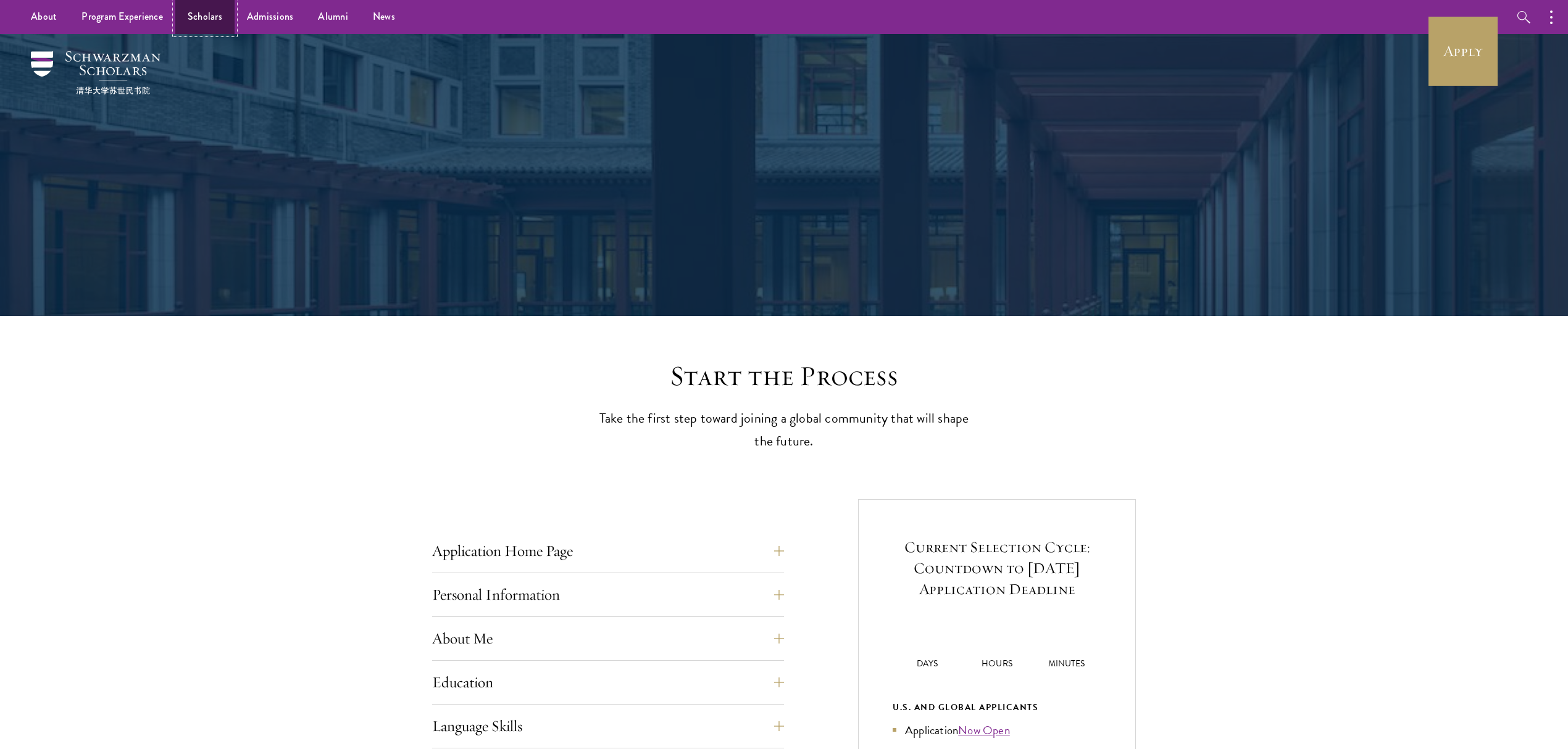
click at [191, 15] on link "Scholars" at bounding box center [205, 17] width 59 height 34
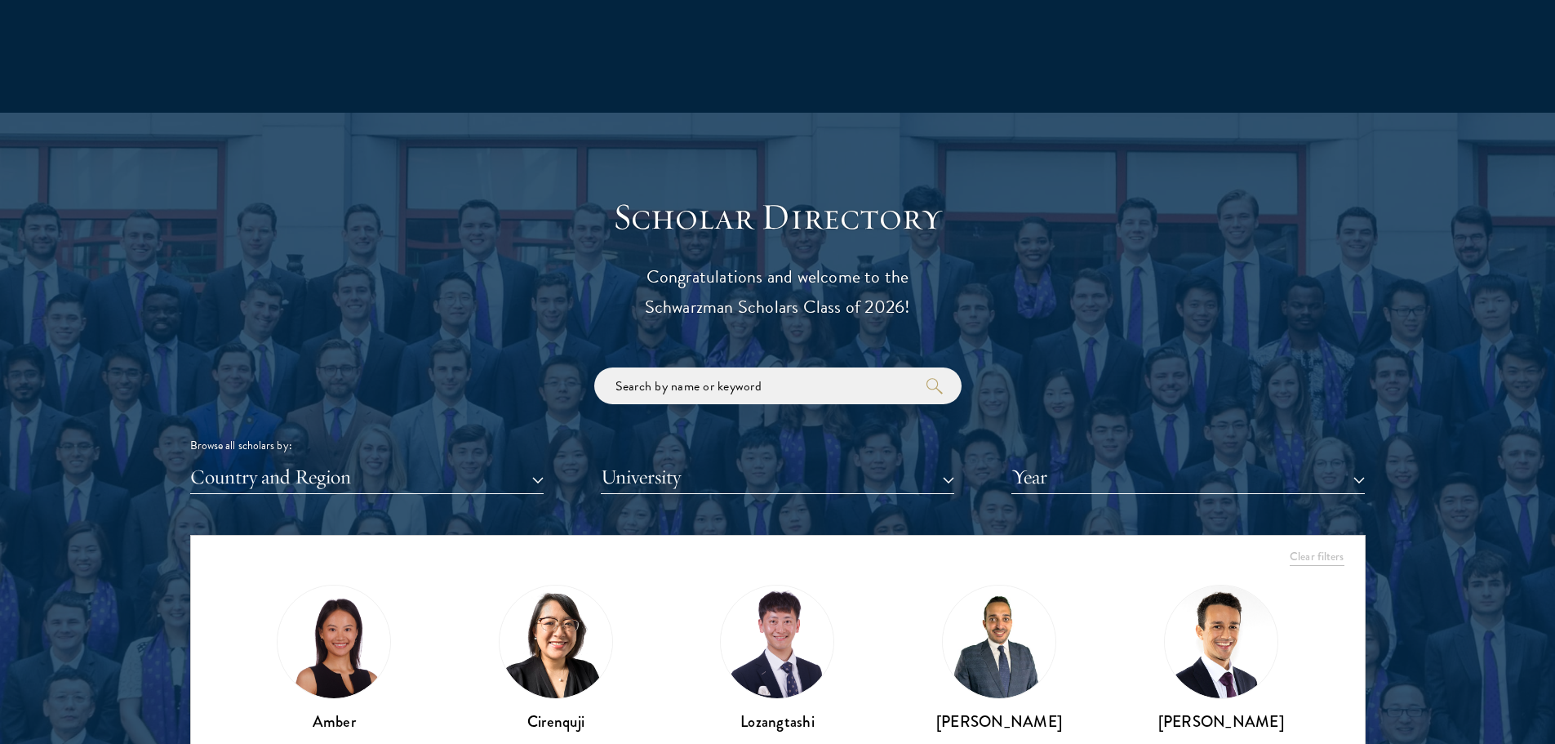
scroll to position [1714, 0]
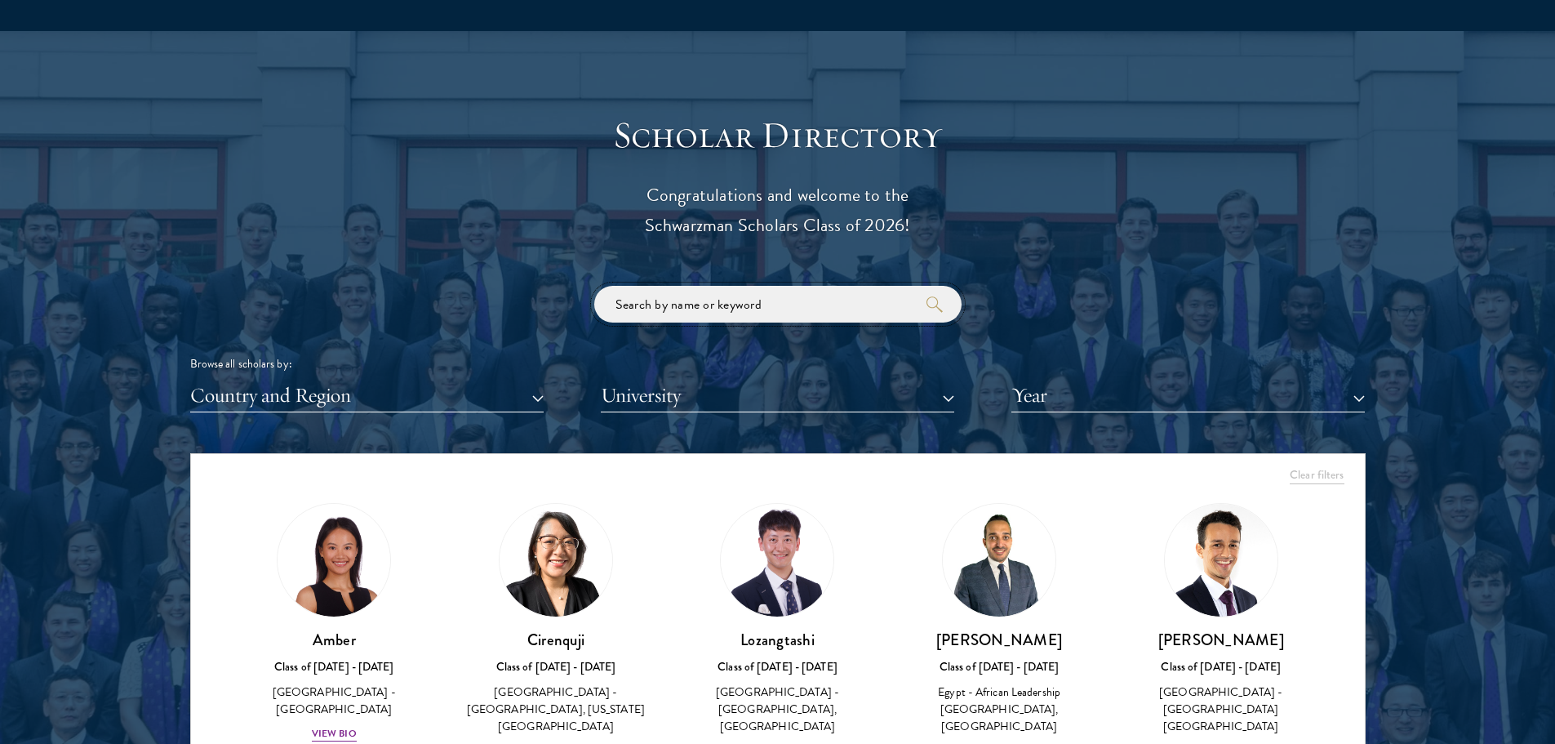
click at [813, 296] on input "search" at bounding box center [777, 304] width 367 height 37
type input "[PERSON_NAME]"
click at [927, 296] on button "submit" at bounding box center [935, 304] width 16 height 16
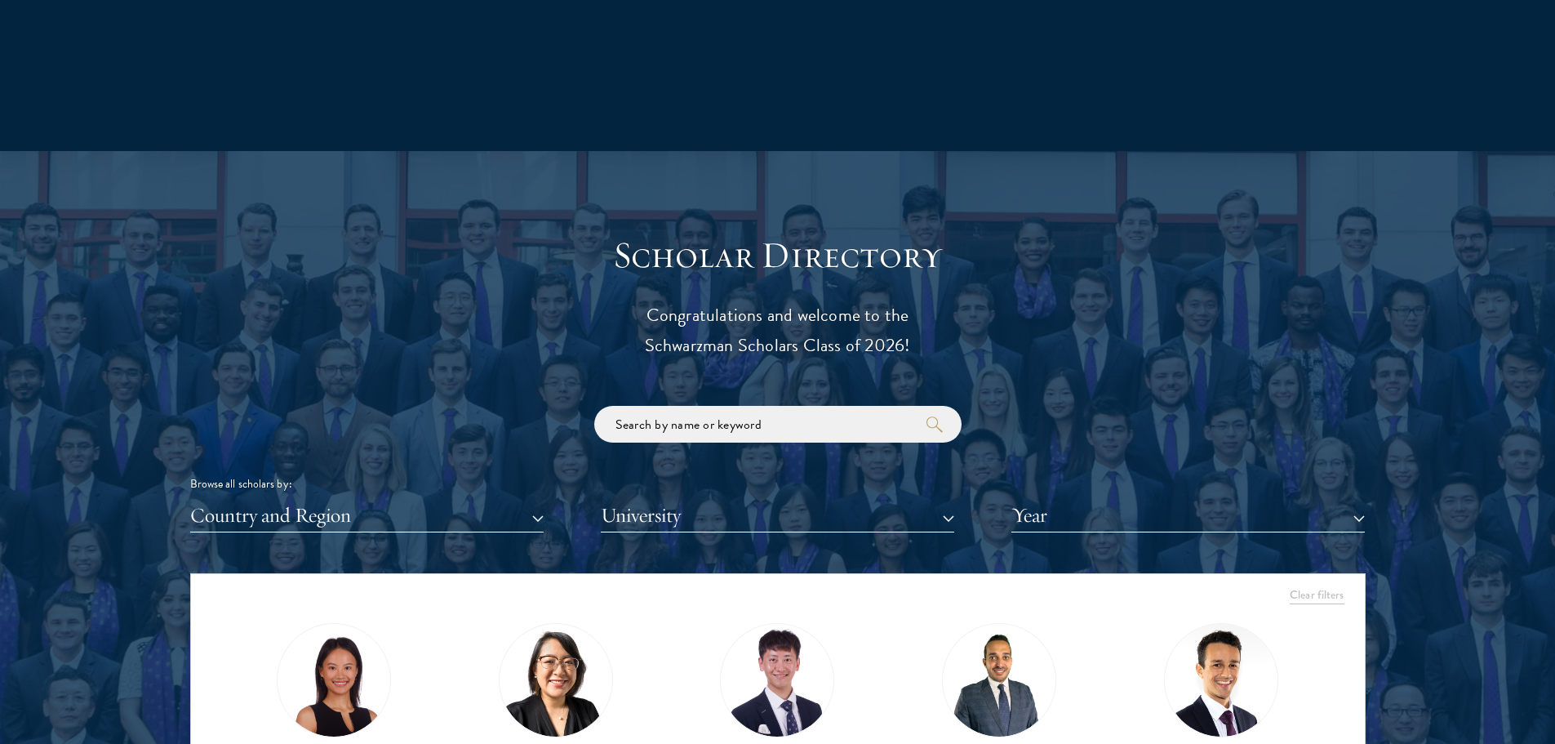
scroll to position [1714, 0]
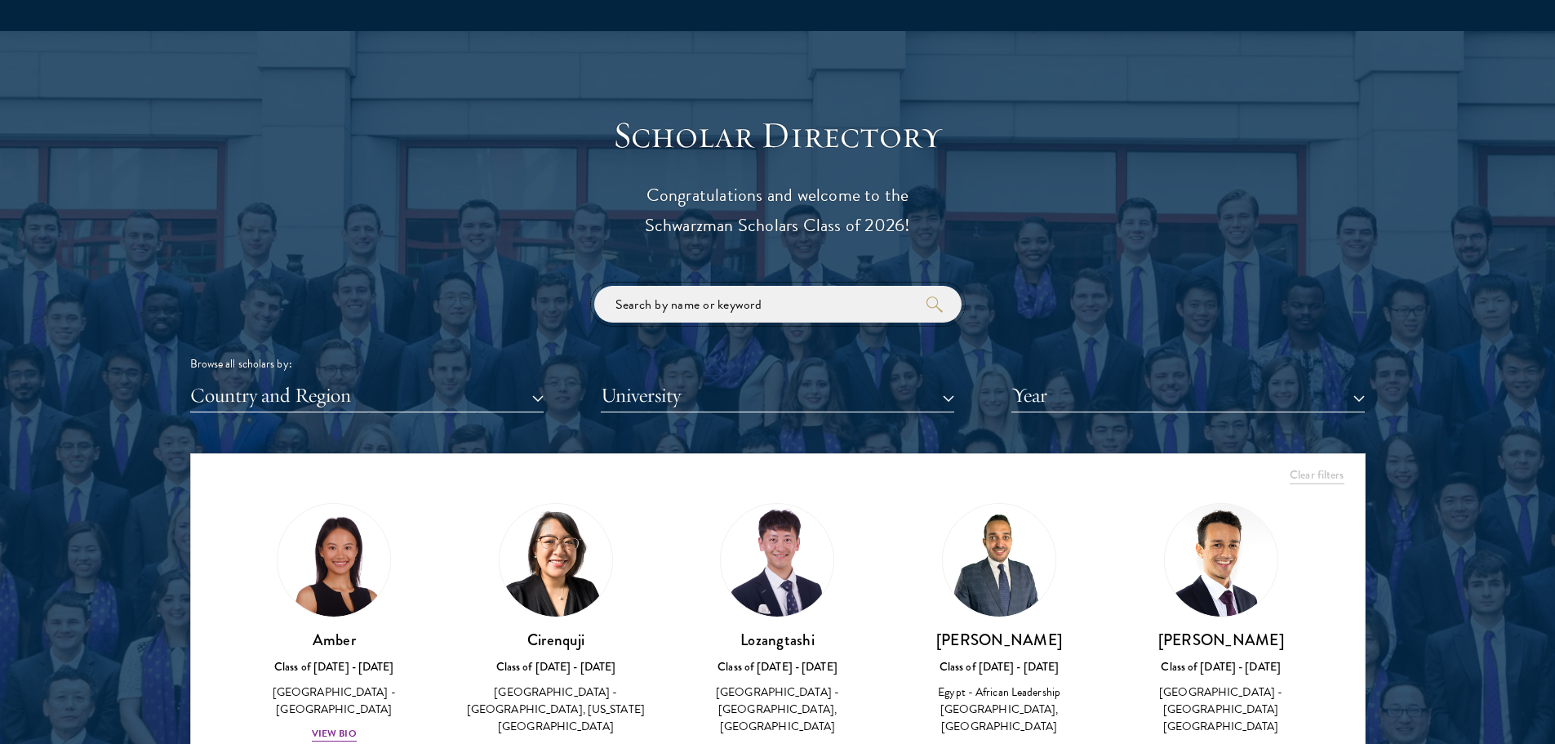
click at [780, 309] on input "search" at bounding box center [777, 304] width 367 height 37
type input "[PERSON_NAME]"
click at [928, 304] on icon "submit" at bounding box center [935, 304] width 16 height 16
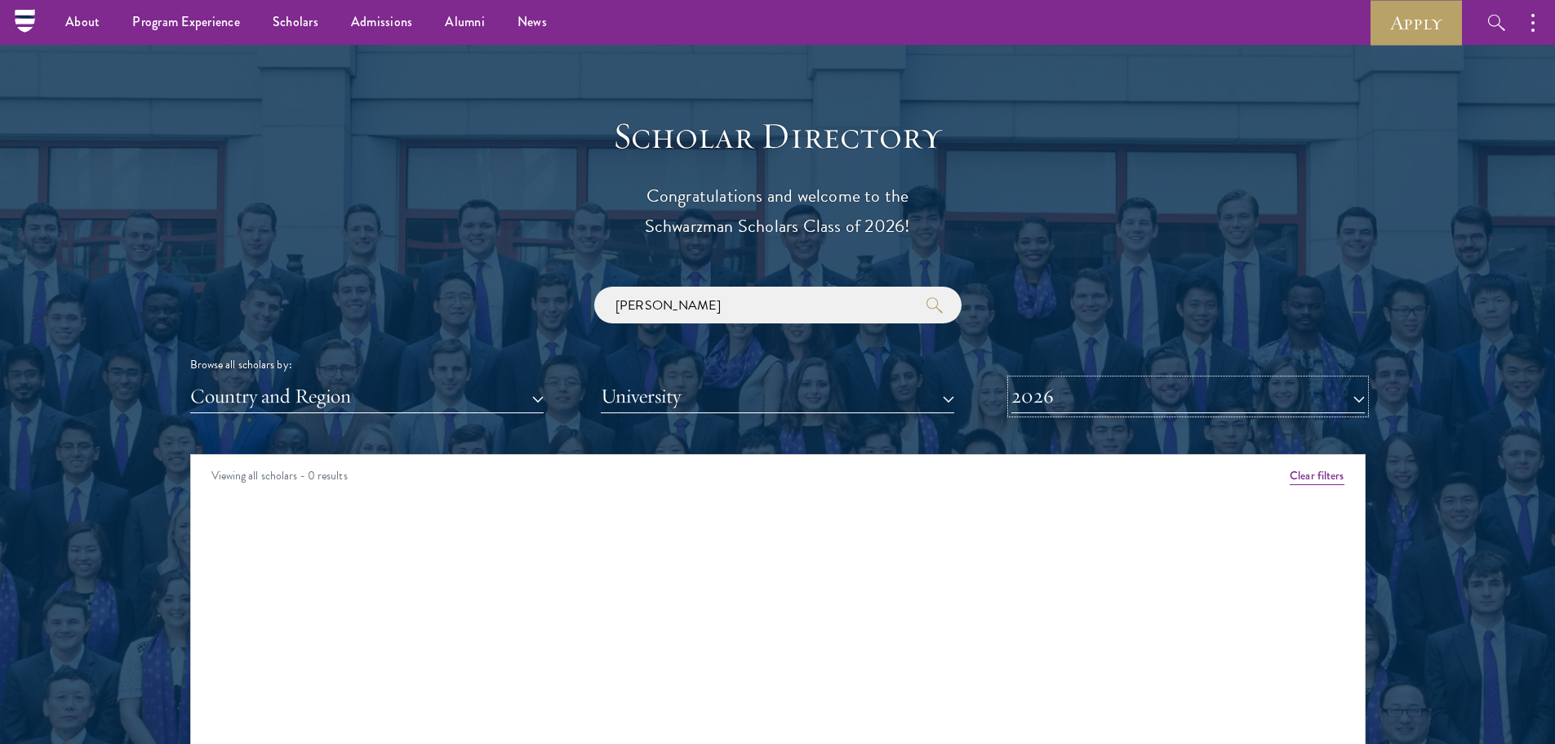
click at [1028, 399] on button "2026" at bounding box center [1189, 396] width 354 height 33
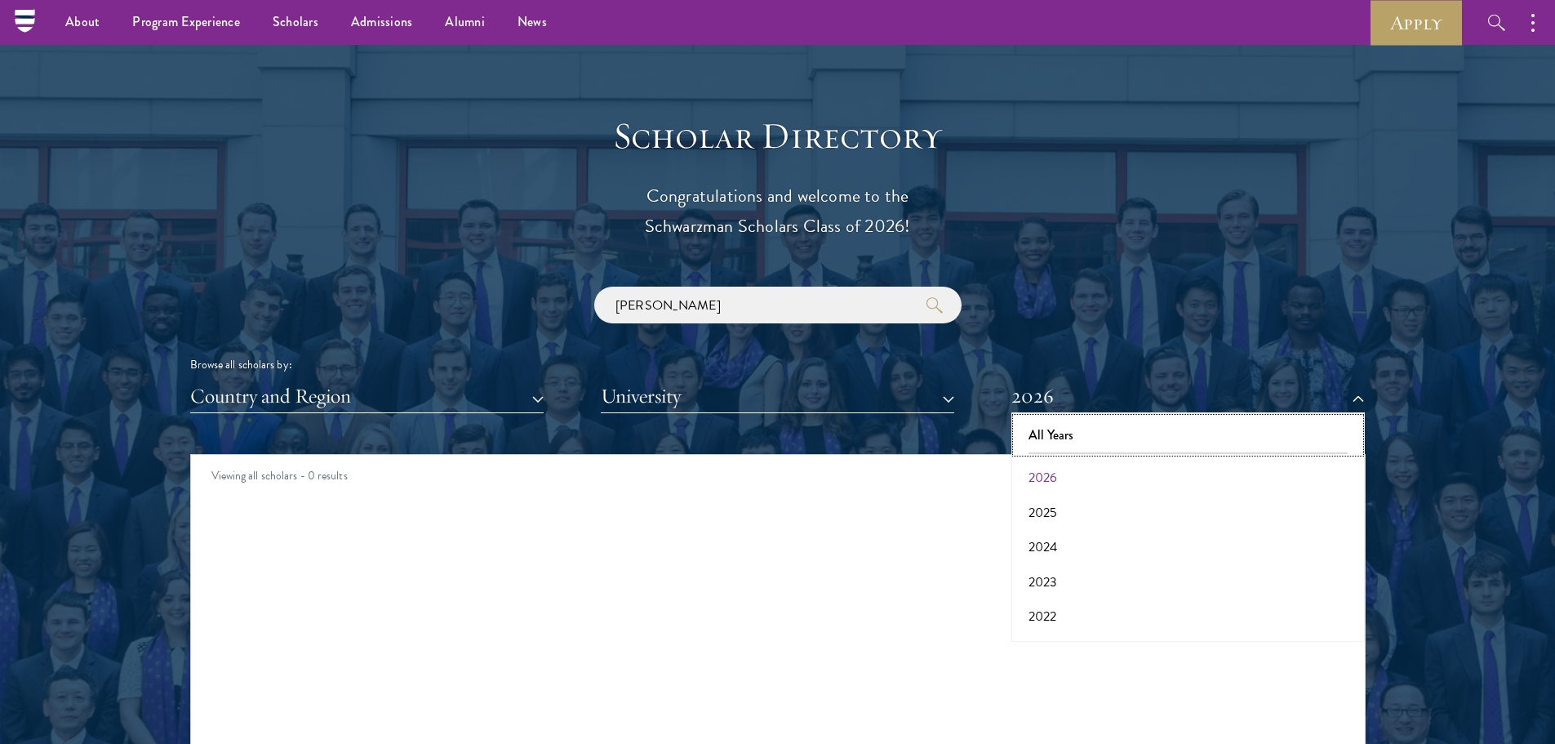
click at [1074, 432] on button "All Years" at bounding box center [1188, 435] width 344 height 34
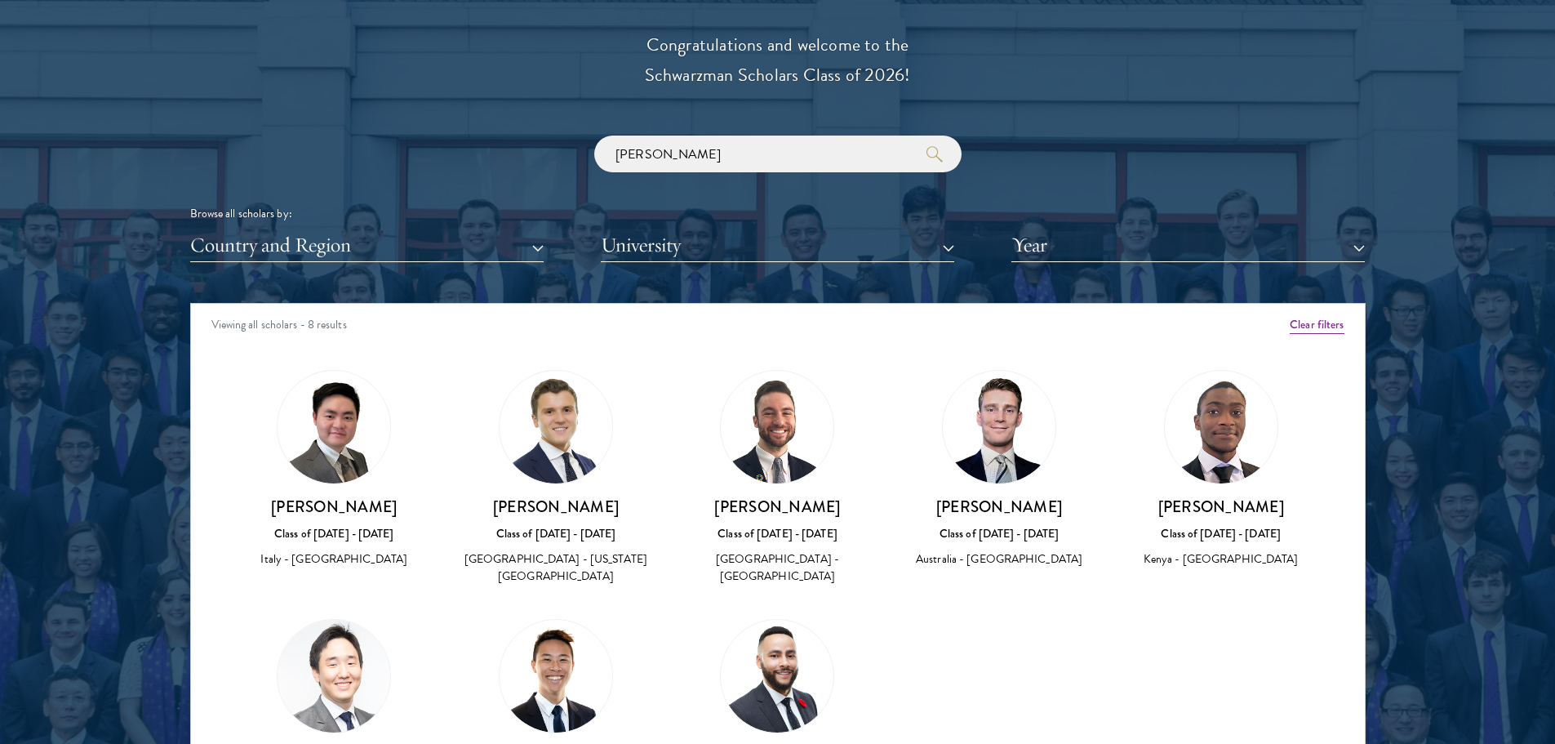
scroll to position [1877, 0]
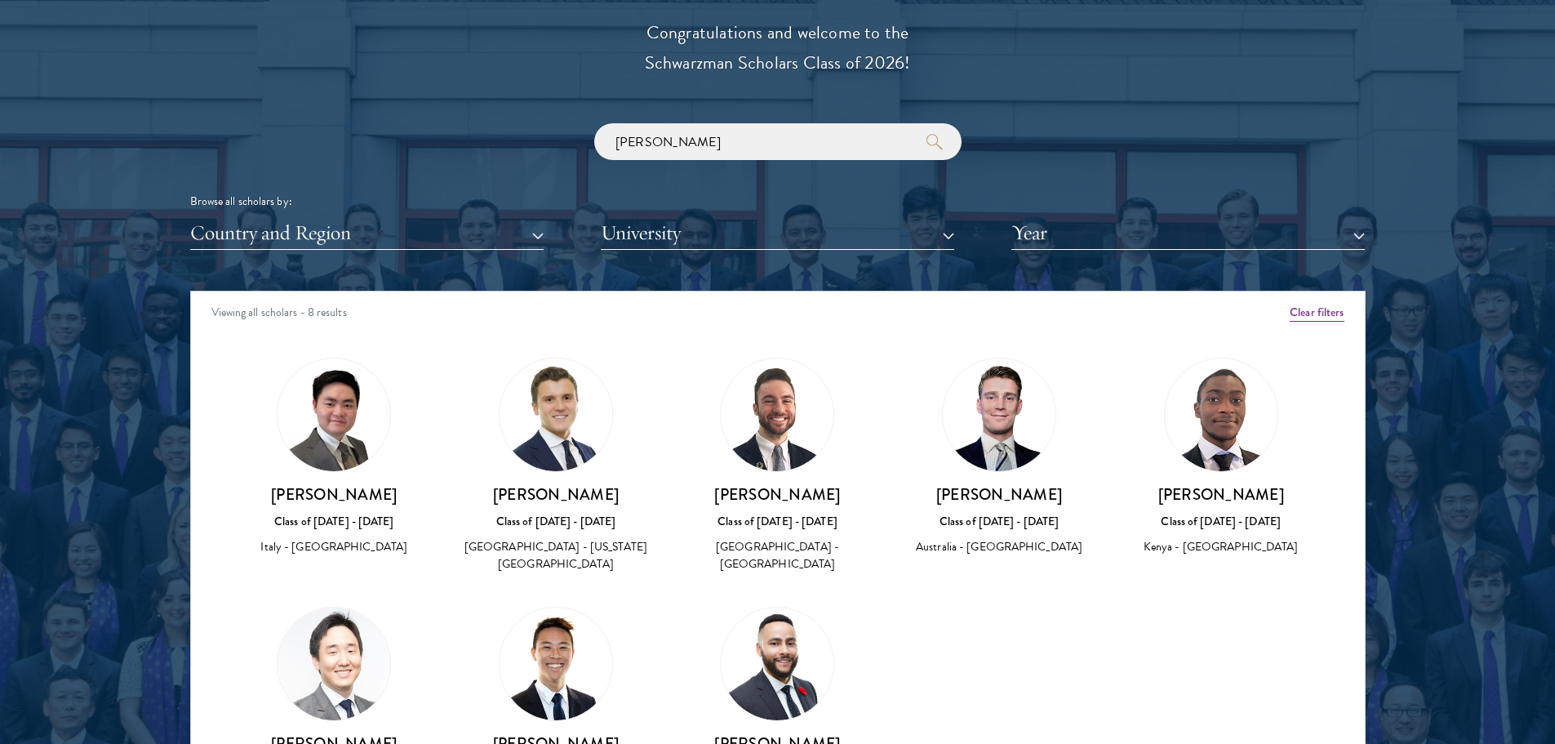
click at [779, 425] on img at bounding box center [777, 414] width 113 height 113
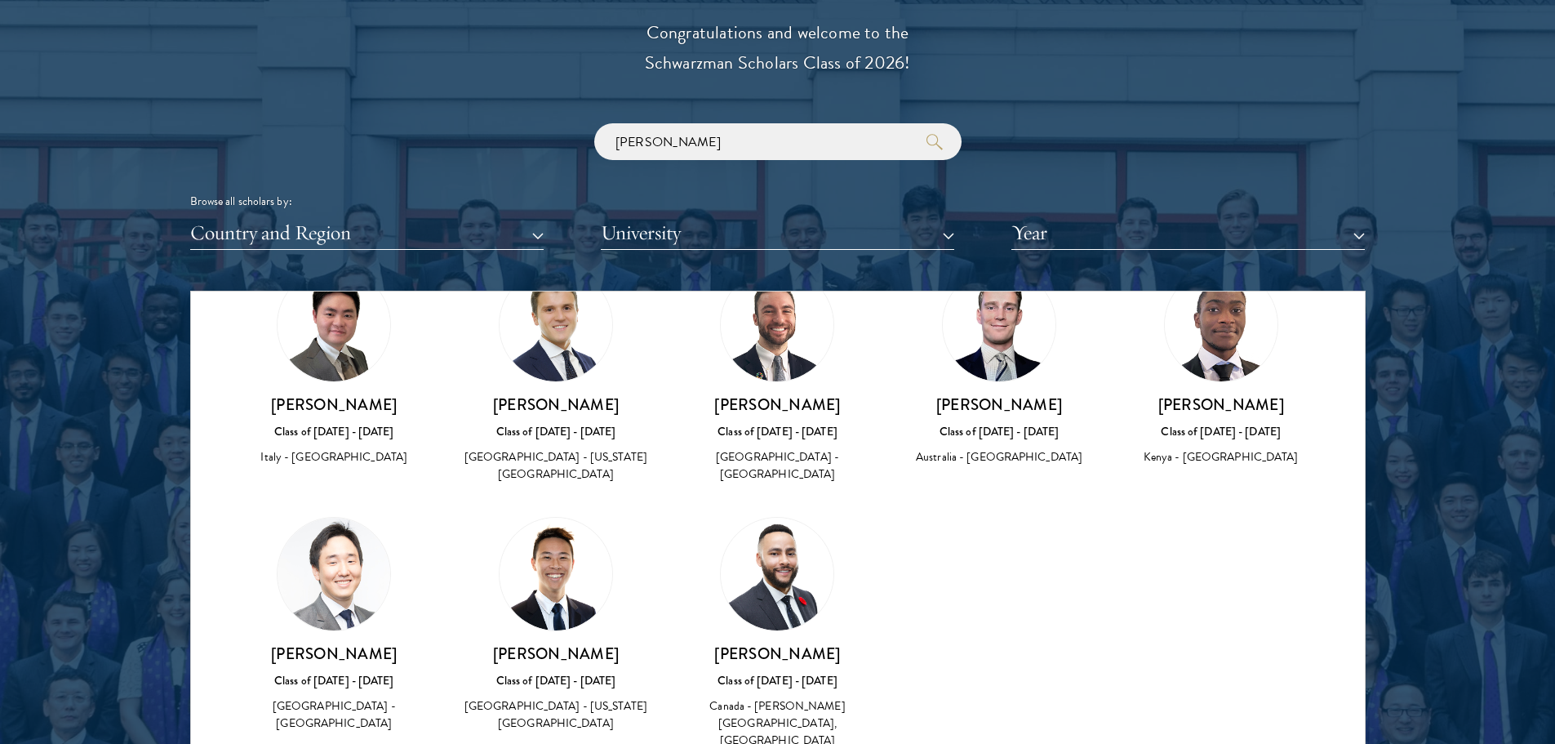
scroll to position [92, 0]
